Goal: Task Accomplishment & Management: Complete application form

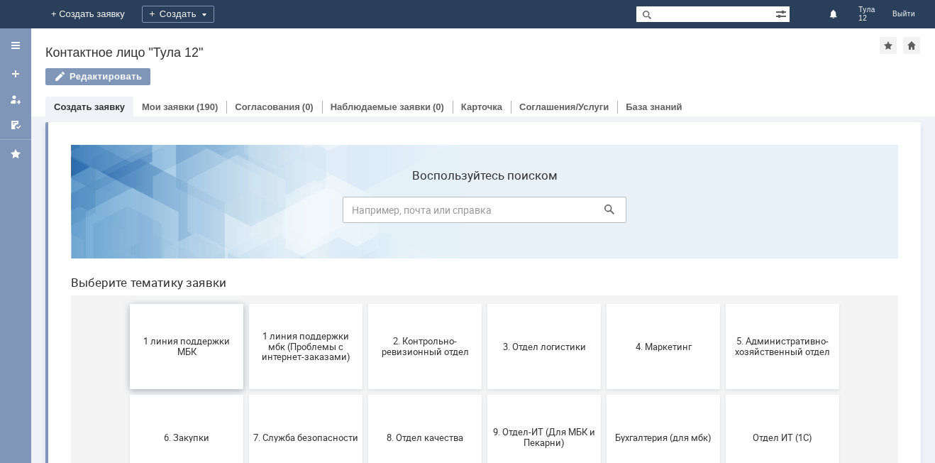
click at [184, 336] on span "1 линия поддержки МБК" at bounding box center [186, 346] width 105 height 21
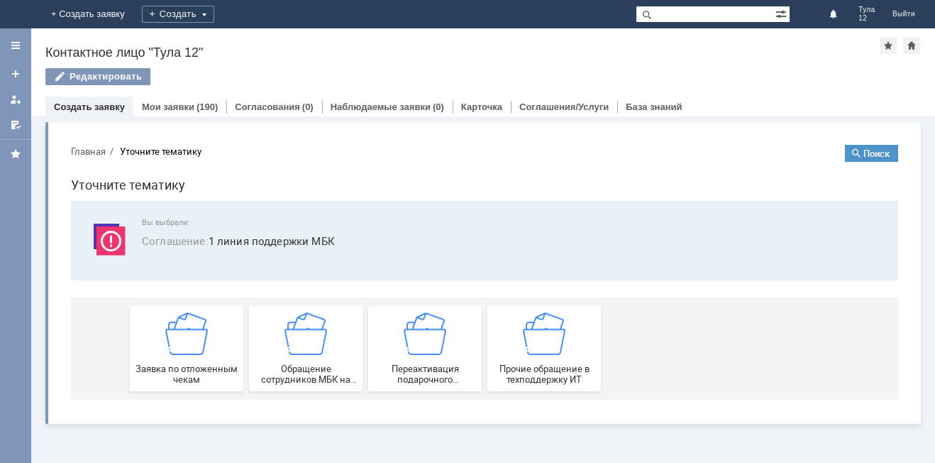
click at [184, 336] on img at bounding box center [186, 333] width 43 height 43
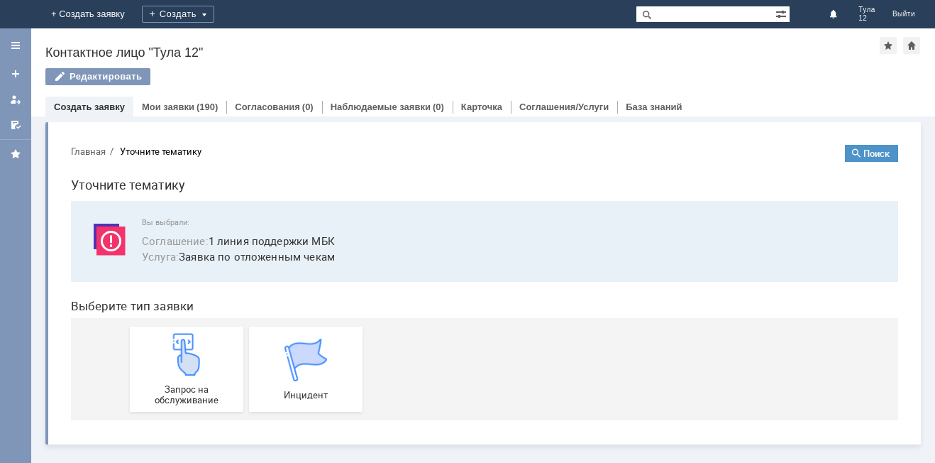
click at [184, 336] on img at bounding box center [186, 354] width 43 height 43
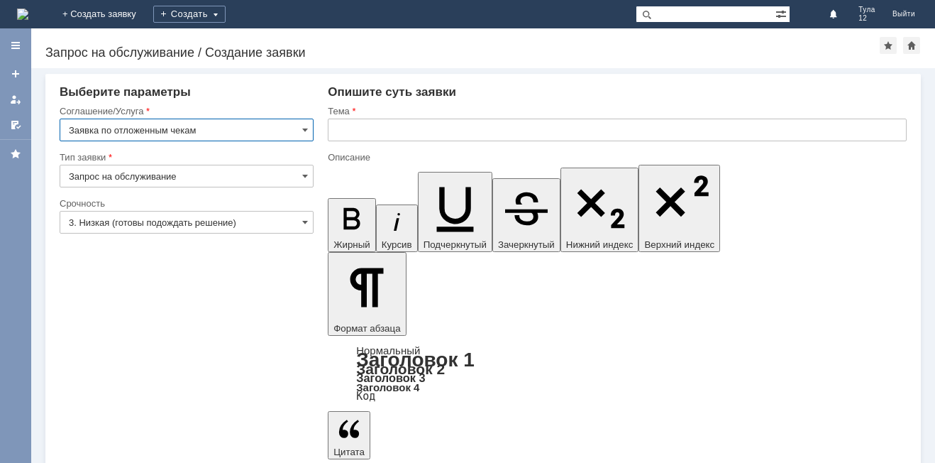
click at [360, 126] on input "text" at bounding box center [617, 129] width 579 height 23
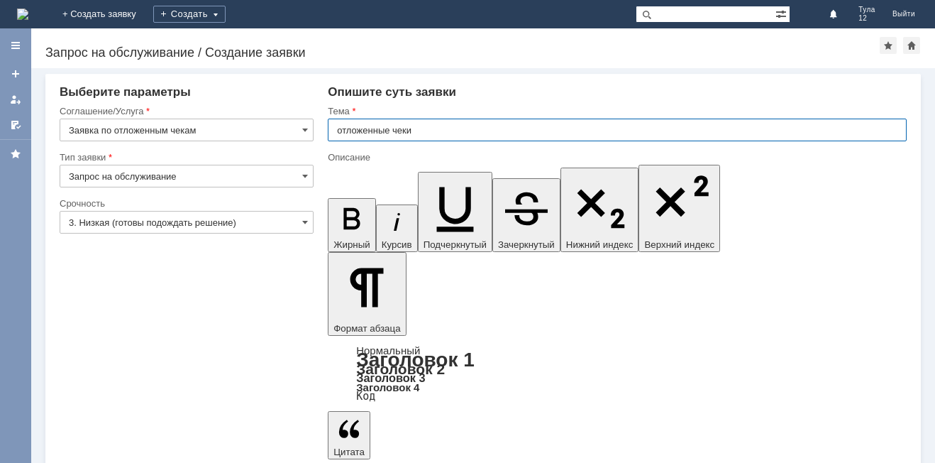
type input "отложенные чеки"
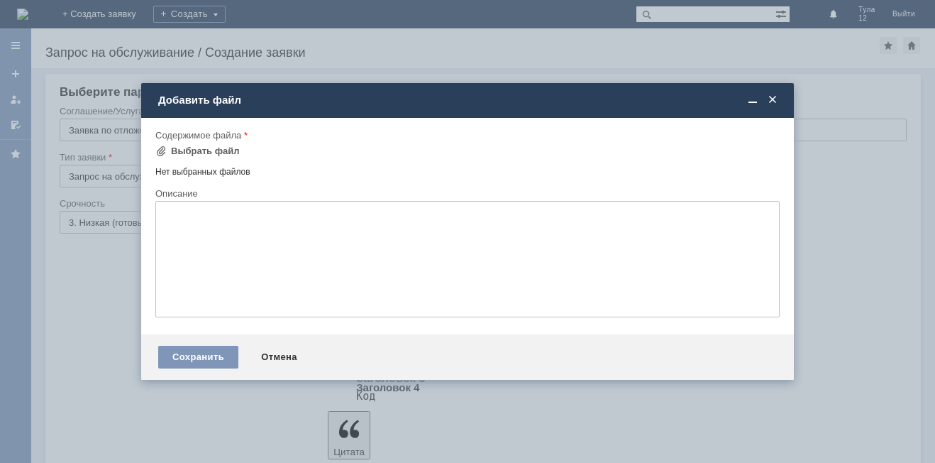
click at [234, 146] on td "Выбрать файл" at bounding box center [202, 152] width 94 height 18
click at [217, 153] on div "Выбрать файл" at bounding box center [205, 150] width 69 height 11
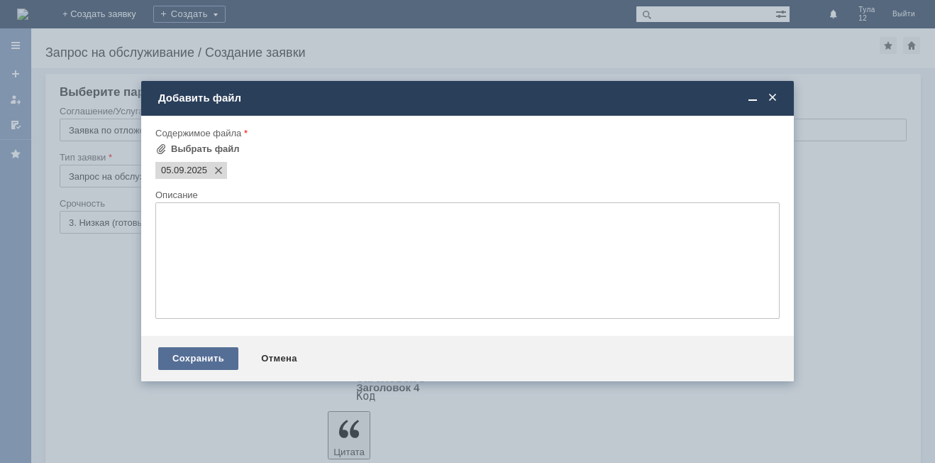
click at [211, 366] on div "Сохранить" at bounding box center [198, 358] width 80 height 23
